Goal: Complete application form

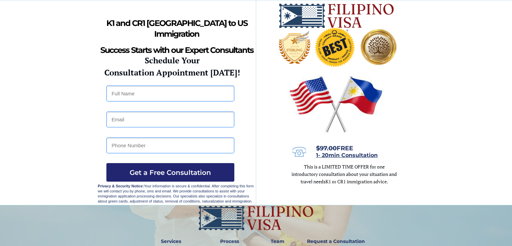
click at [151, 92] on input "text" at bounding box center [170, 93] width 128 height 16
click at [139, 96] on input "text" at bounding box center [170, 93] width 128 height 16
type input "c"
type input "[PERSON_NAME] SARAUSA [PERSON_NAME]"
click at [132, 114] on input "email" at bounding box center [170, 119] width 128 height 16
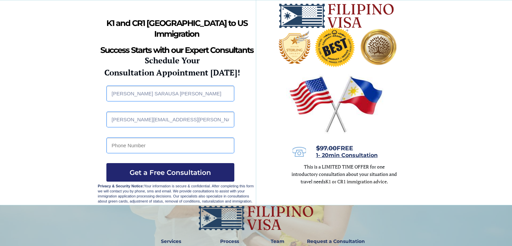
type input "[PERSON_NAME][EMAIL_ADDRESS][PERSON_NAME][DOMAIN_NAME]"
click at [130, 148] on input "tel" at bounding box center [170, 145] width 128 height 16
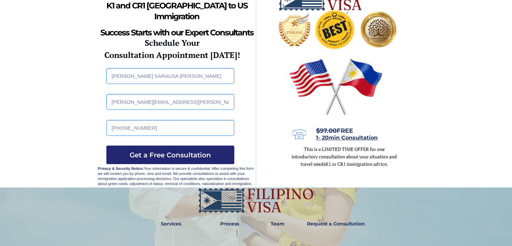
scroll to position [34, 0]
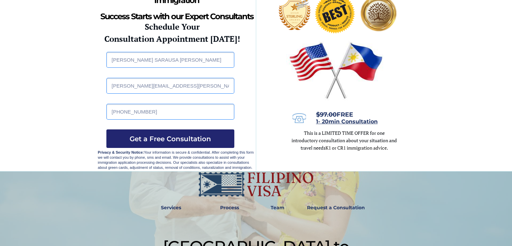
type input "[PHONE_NUMBER]"
click at [197, 139] on span "Get a Free Consultation" at bounding box center [170, 139] width 128 height 8
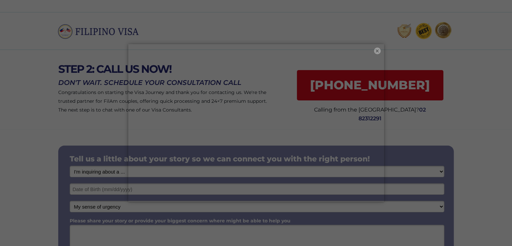
click at [375, 50] on button "×" at bounding box center [377, 50] width 7 height 7
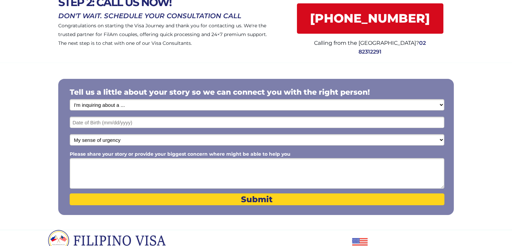
scroll to position [67, 0]
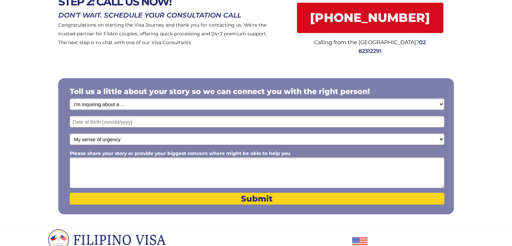
click at [138, 104] on select "I'm inquiring about a ... I don't know or other services Retirement Visa for Th…" at bounding box center [257, 103] width 375 height 11
select select "1797"
click at [70, 98] on select "I'm inquiring about a ... I don't know or other services Retirement Visa for Th…" at bounding box center [257, 103] width 375 height 11
click at [118, 100] on select "I'm inquiring about a ... I don't know or other services Retirement Visa for Th…" at bounding box center [257, 103] width 375 height 11
select select
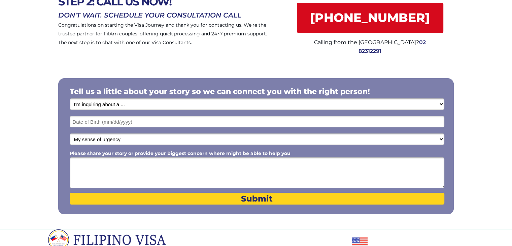
click at [70, 98] on select "I'm inquiring about a ... I don't know or other services Retirement Visa for Th…" at bounding box center [257, 103] width 375 height 11
click at [111, 140] on select "My sense of urgency Low Priority - I'm just looking Medium High Priority - I ne…" at bounding box center [257, 138] width 375 height 11
select select "1803"
click at [70, 133] on select "My sense of urgency Low Priority - I'm just looking Medium High Priority - I ne…" at bounding box center [257, 138] width 375 height 11
click at [123, 101] on select "I'm inquiring about a ... I don't know or other services Retirement Visa for Th…" at bounding box center [257, 103] width 375 height 11
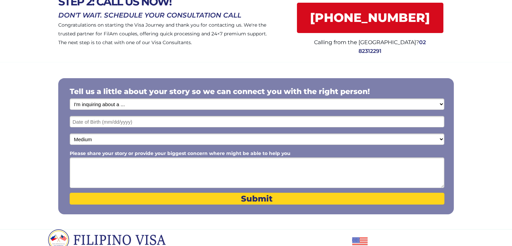
select select "1797"
click at [70, 98] on select "I'm inquiring about a ... I don't know or other services Retirement Visa for Th…" at bounding box center [257, 103] width 375 height 11
click at [116, 113] on div at bounding box center [255, 146] width 395 height 136
click at [114, 123] on input "text" at bounding box center [257, 121] width 375 height 11
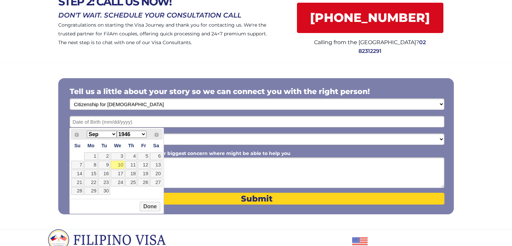
click at [139, 135] on select "1946 1947 1948 1949 1950 1951 1952 1953 1954 1955 1956 1957 1958 1959 1960 1961…" at bounding box center [132, 134] width 30 height 7
click at [110, 134] on select "Jan Feb Mar Apr May Jun Jul Aug Sep Oct Nov Dec" at bounding box center [102, 134] width 30 height 7
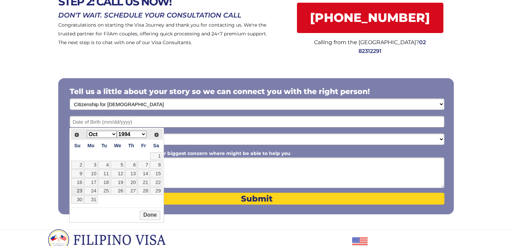
click at [83, 191] on link "23" at bounding box center [77, 191] width 12 height 8
type input "10/23/1994"
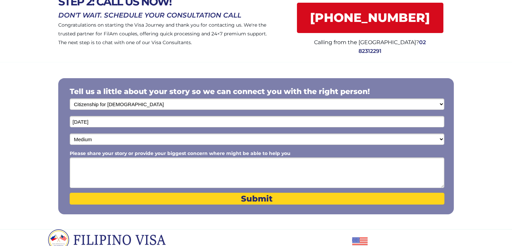
click at [85, 164] on textarea "Please share your story or provide your biggest concern where might be able to …" at bounding box center [257, 172] width 375 height 31
click at [244, 198] on span "Submit" at bounding box center [257, 199] width 375 height 10
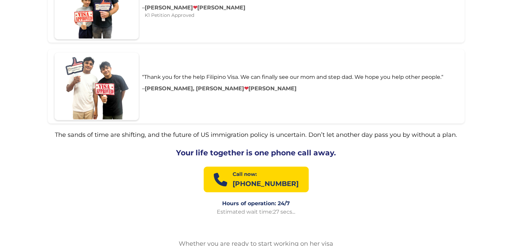
scroll to position [1077, 0]
